Goal: Information Seeking & Learning: Learn about a topic

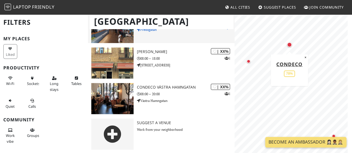
scroll to position [68, 0]
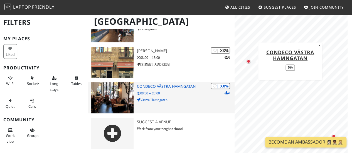
click at [182, 97] on p "Västra Hamngatan" at bounding box center [186, 99] width 98 height 5
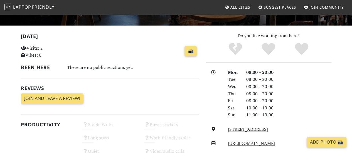
scroll to position [37, 0]
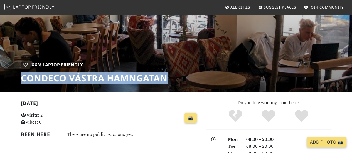
drag, startPoint x: 175, startPoint y: 78, endPoint x: 15, endPoint y: 83, distance: 159.9
click at [15, 83] on div "| XX% Laptop Friendly Condeco Västra Hamngatan" at bounding box center [176, 35] width 352 height 116
copy h1 "Condeco Västra Hamngatan"
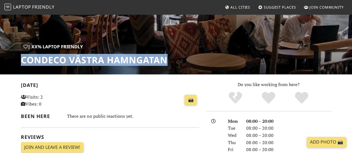
scroll to position [74, 0]
